Goal: Information Seeking & Learning: Learn about a topic

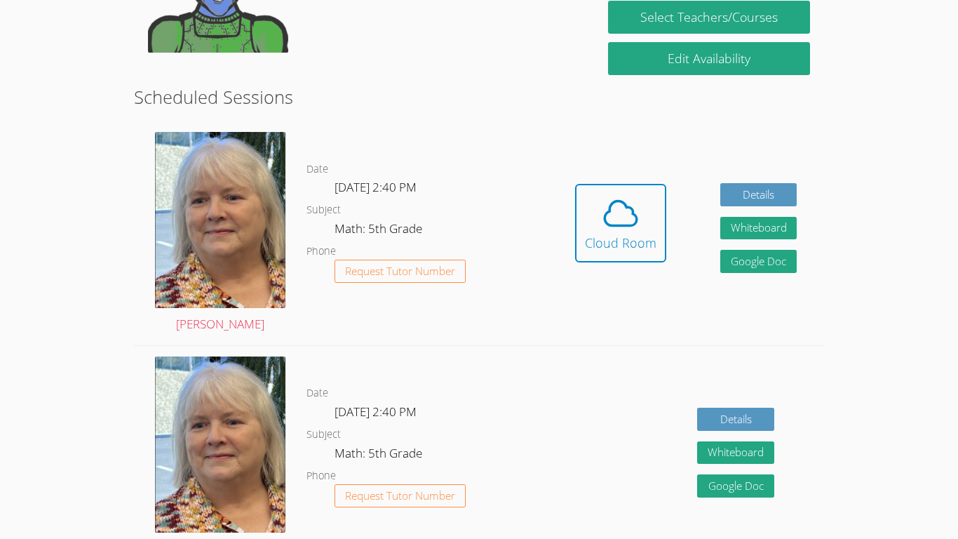
scroll to position [317, 0]
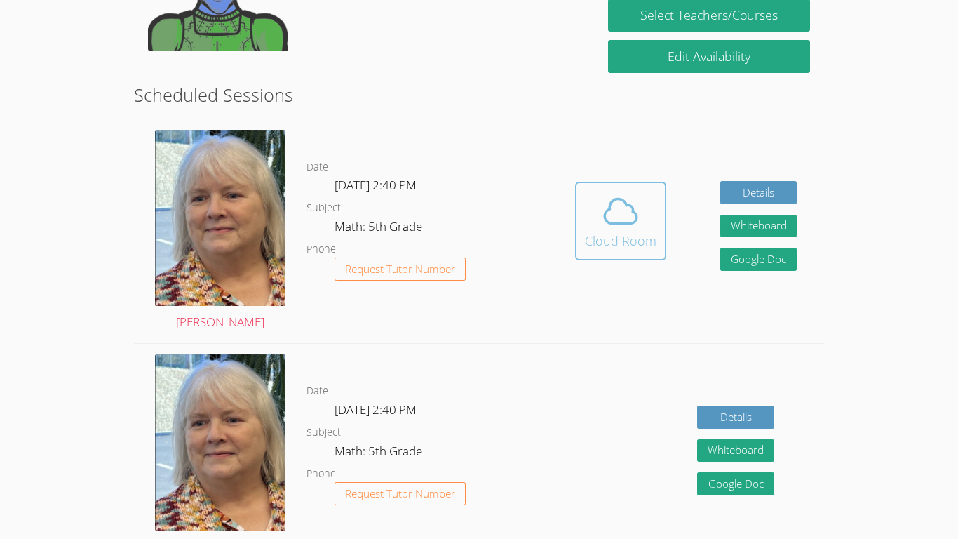
click at [639, 211] on icon at bounding box center [620, 210] width 39 height 39
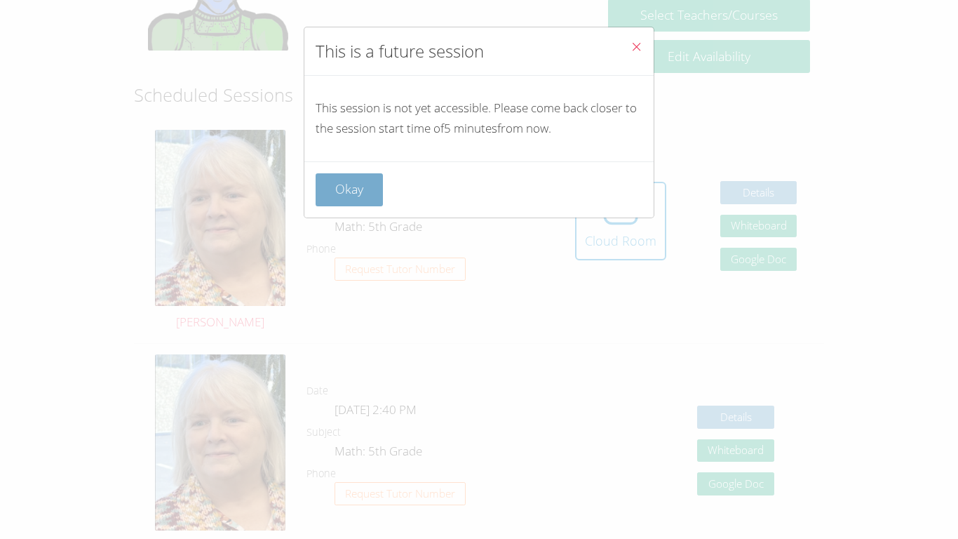
click at [367, 194] on button "Okay" at bounding box center [349, 189] width 67 height 33
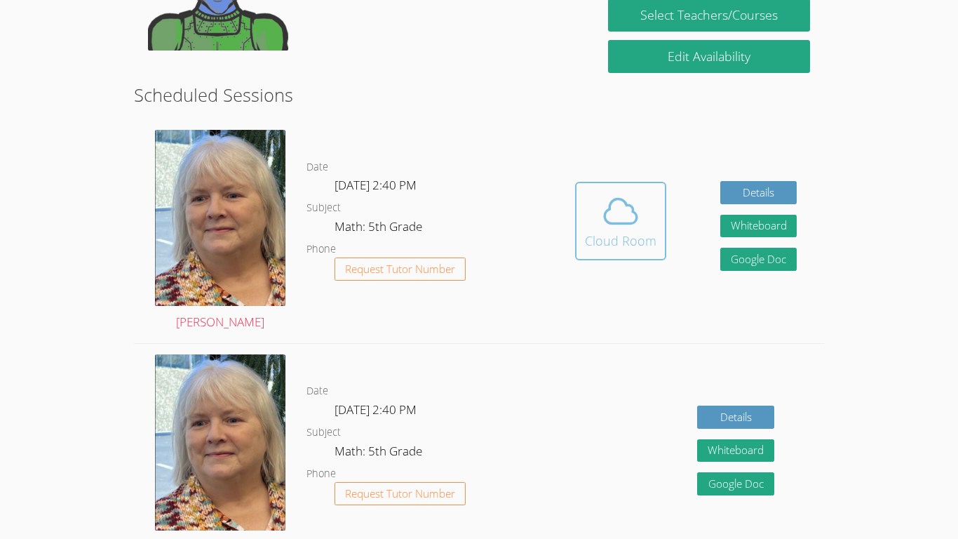
click at [589, 245] on div "Cloud Room" at bounding box center [621, 241] width 72 height 20
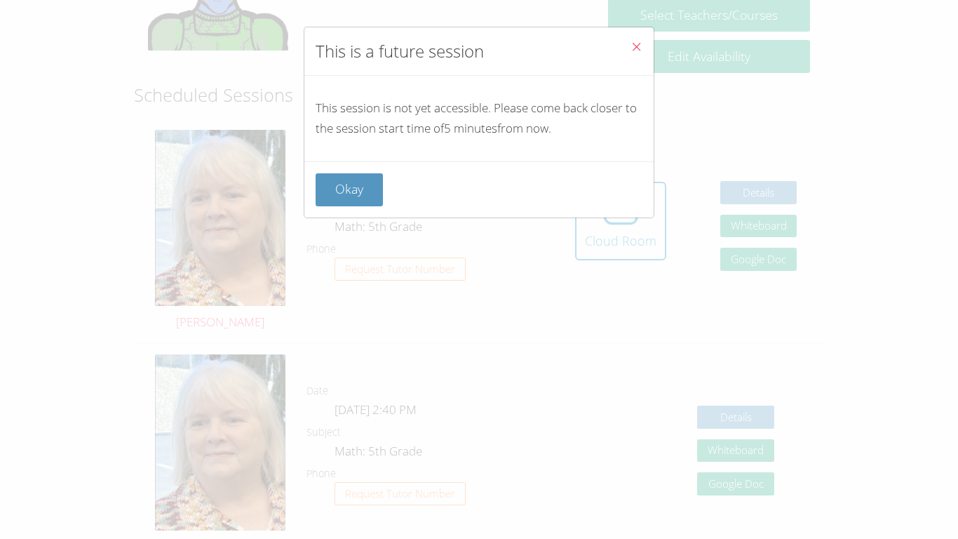
click at [639, 44] on icon "Close" at bounding box center [636, 47] width 12 height 12
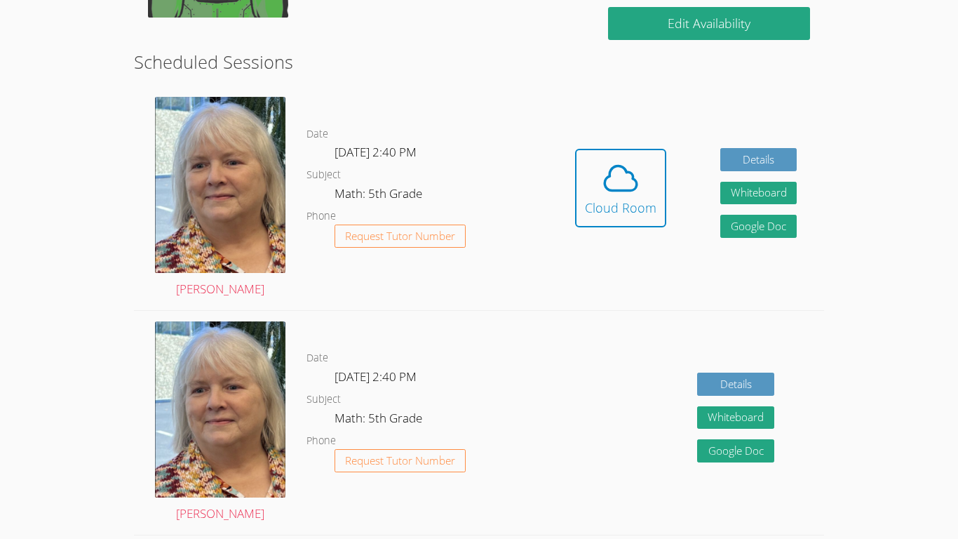
scroll to position [351, 0]
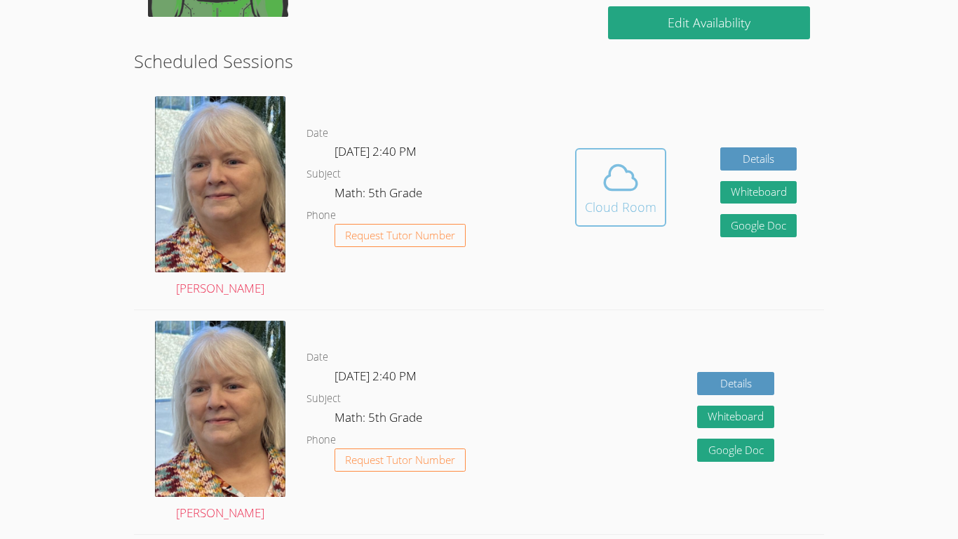
click at [601, 180] on icon at bounding box center [620, 177] width 39 height 39
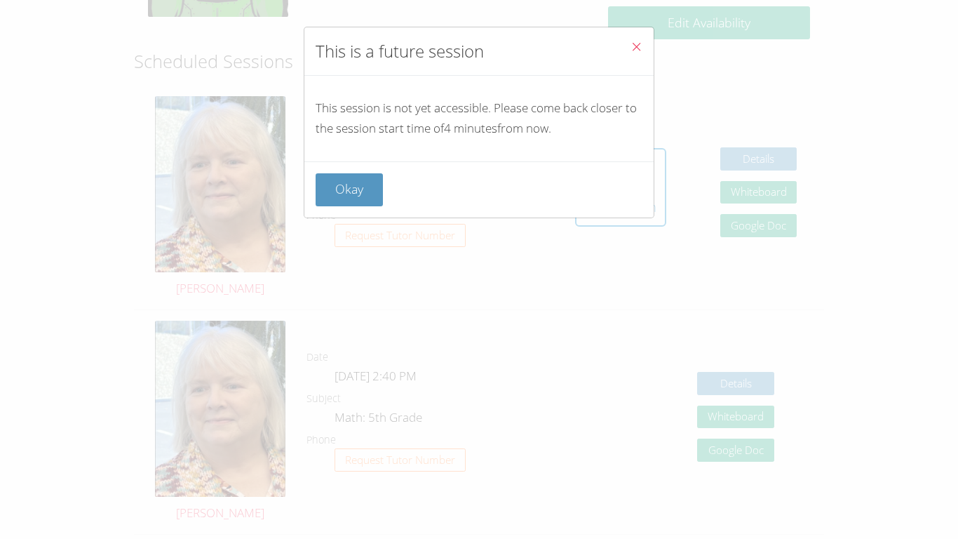
click at [640, 48] on icon "Close" at bounding box center [636, 47] width 12 height 12
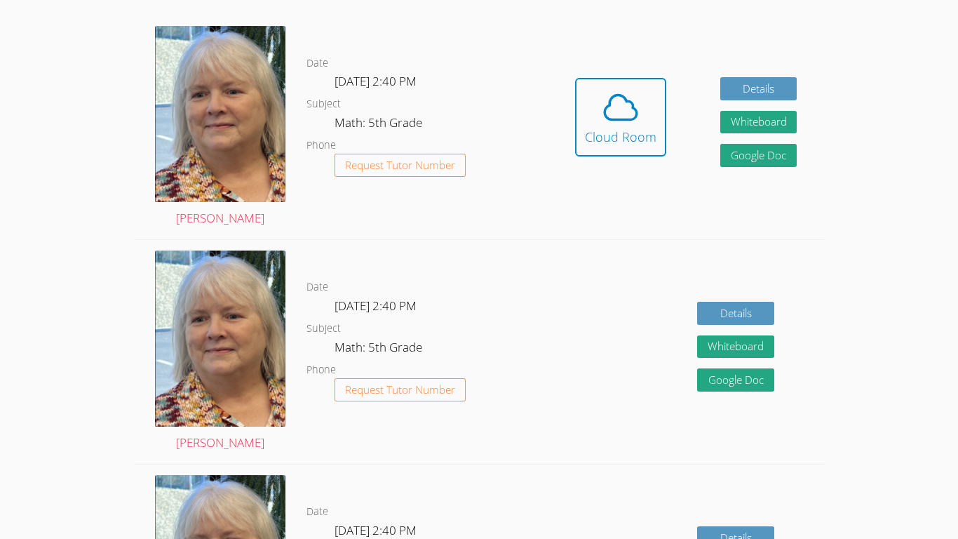
scroll to position [415, 0]
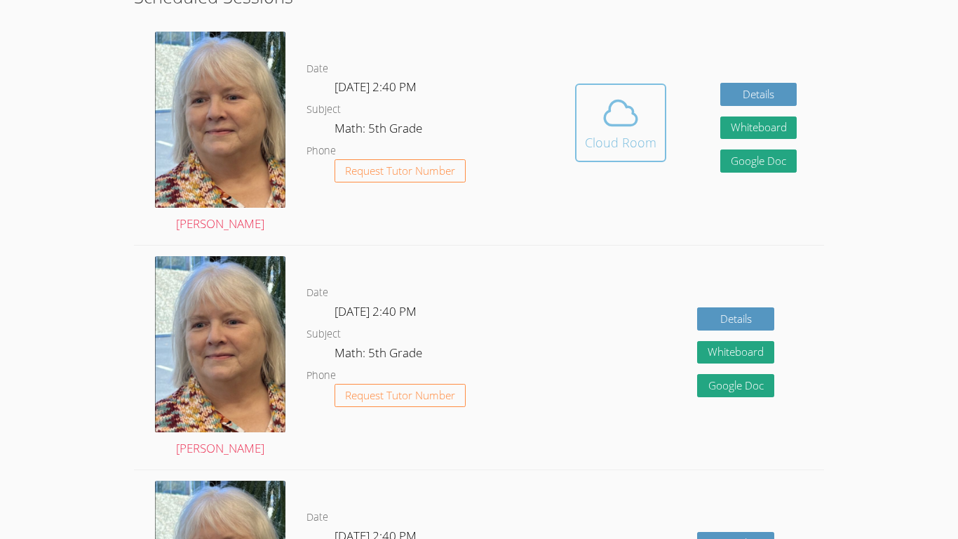
click at [643, 160] on button "Cloud Room" at bounding box center [620, 122] width 91 height 79
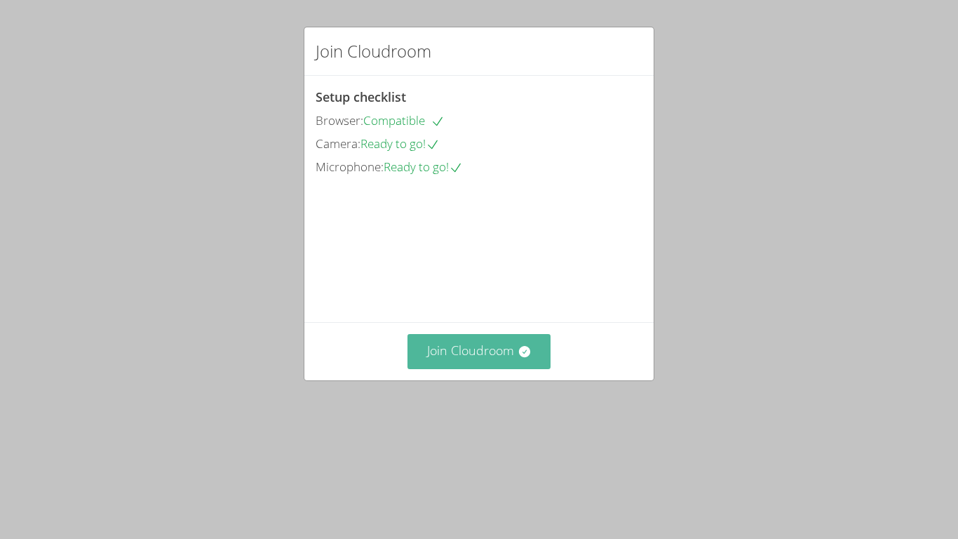
click at [461, 368] on button "Join Cloudroom" at bounding box center [479, 351] width 144 height 34
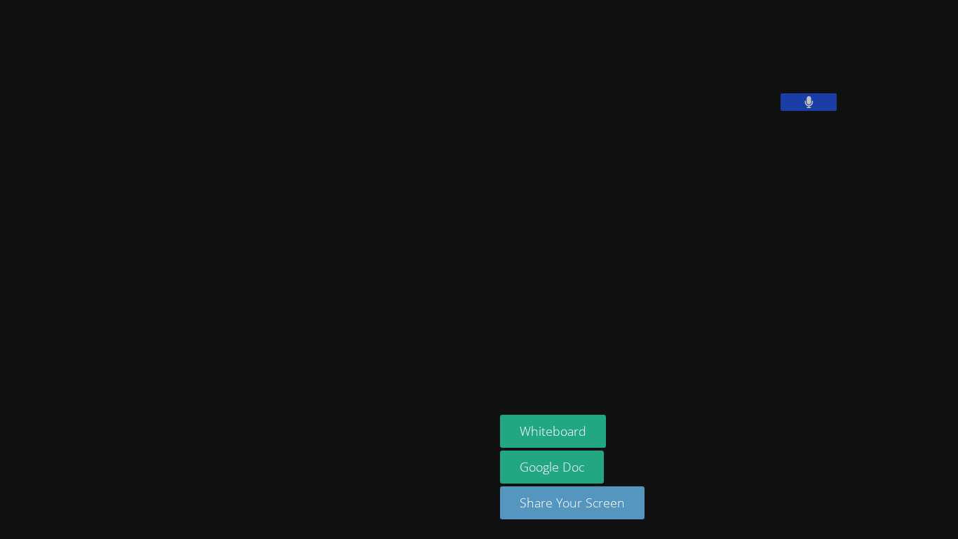
click at [804, 108] on icon at bounding box center [808, 102] width 9 height 12
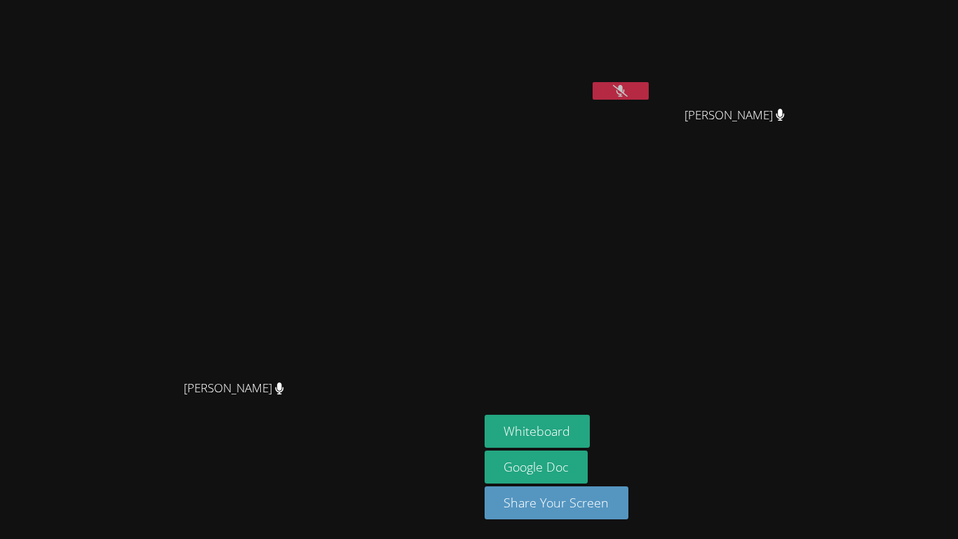
click at [649, 93] on button at bounding box center [621, 91] width 56 height 18
click at [590, 431] on button "Whiteboard" at bounding box center [538, 430] width 106 height 33
click at [649, 96] on button at bounding box center [621, 91] width 56 height 18
click at [628, 88] on icon at bounding box center [620, 91] width 15 height 12
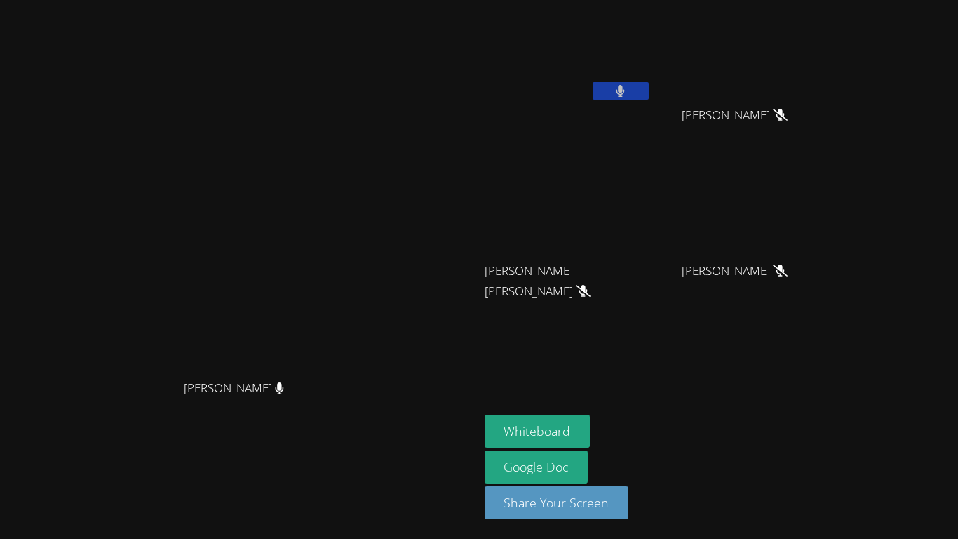
click at [649, 90] on button at bounding box center [621, 91] width 56 height 18
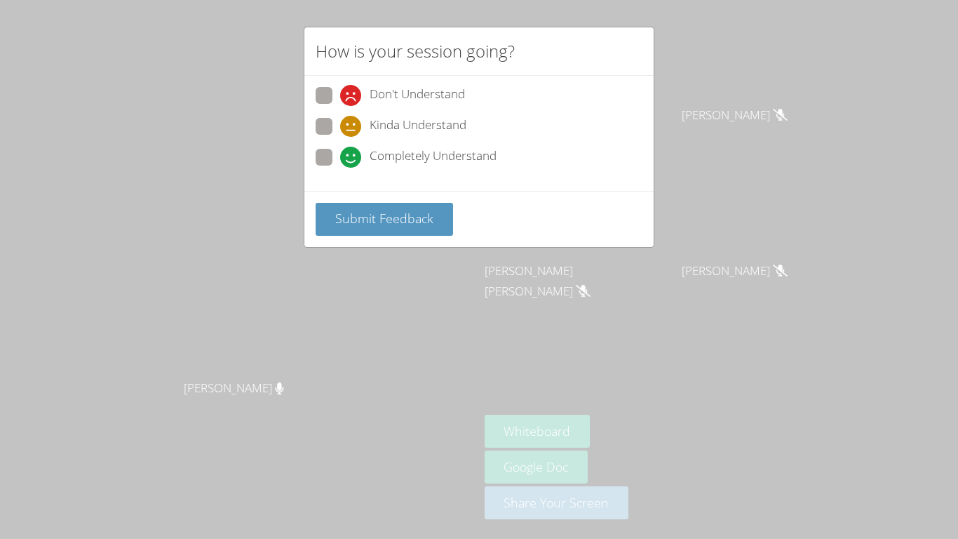
click at [340, 168] on span at bounding box center [340, 168] width 0 height 0
click at [340, 161] on input "Completely Understand" at bounding box center [346, 155] width 12 height 12
radio input "true"
click at [407, 222] on span "Submit Feedback" at bounding box center [384, 218] width 98 height 17
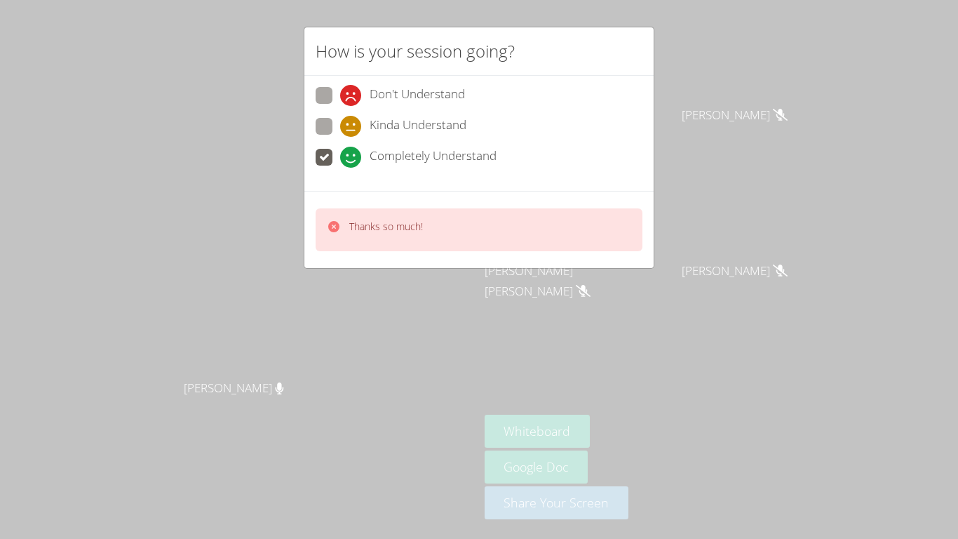
click at [703, 113] on div "How is your session going? Don't Understand Kinda Understand Completely Underst…" at bounding box center [479, 269] width 958 height 539
click at [344, 229] on div "Thanks so much!" at bounding box center [375, 229] width 96 height 20
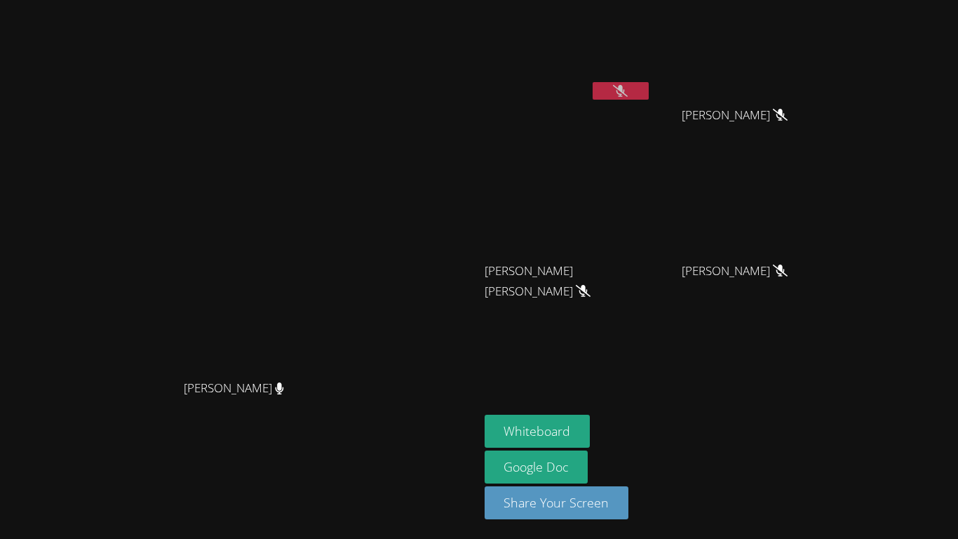
click at [249, 173] on video at bounding box center [239, 241] width 210 height 263
click at [237, 168] on video at bounding box center [239, 241] width 210 height 263
click at [235, 173] on video at bounding box center [239, 241] width 210 height 263
click at [649, 88] on button at bounding box center [621, 91] width 56 height 18
click at [649, 94] on button at bounding box center [621, 91] width 56 height 18
